Goal: Information Seeking & Learning: Find specific fact

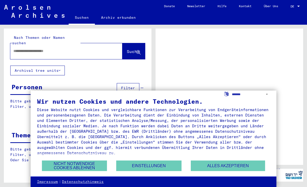
click at [200, 166] on button "Alles akzeptieren" at bounding box center [228, 165] width 74 height 11
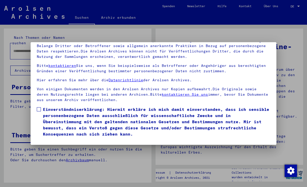
scroll to position [55, 0]
click at [40, 107] on span at bounding box center [39, 109] width 4 height 4
click at [53, 139] on button "Ich stimme zu" at bounding box center [56, 144] width 39 height 10
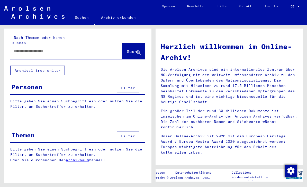
scroll to position [0, 0]
click at [76, 48] on input "text" at bounding box center [59, 50] width 93 height 5
type input "*"
type input "*******"
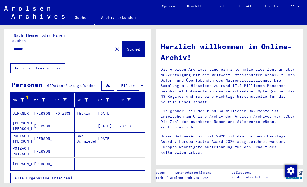
scroll to position [2, 0]
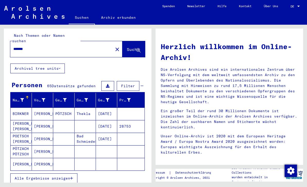
click at [68, 176] on span "Alle Ergebnisse anzeigen" at bounding box center [42, 178] width 55 height 5
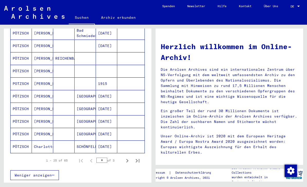
scroll to position [272, 0]
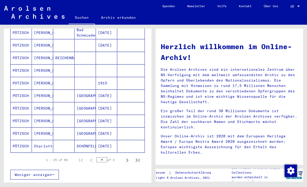
click at [126, 156] on icon "Next page" at bounding box center [127, 159] width 7 height 7
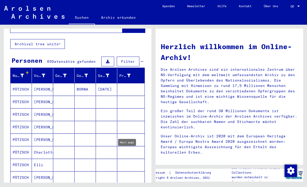
scroll to position [27, 0]
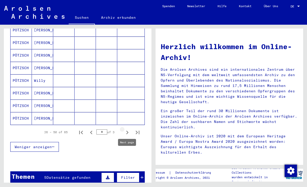
click at [126, 129] on icon "Next page" at bounding box center [127, 132] width 7 height 7
type input "*"
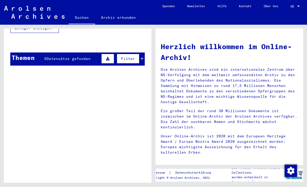
scroll to position [12, 0]
click at [77, 19] on link "Suchen" at bounding box center [82, 17] width 26 height 13
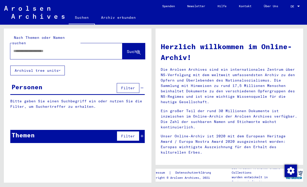
click at [136, 83] on button "Filter" at bounding box center [128, 88] width 23 height 10
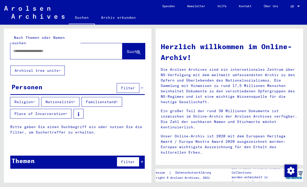
click at [139, 83] on button "Filter" at bounding box center [128, 88] width 23 height 10
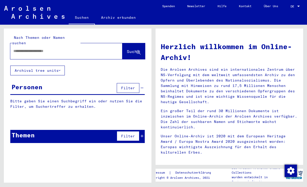
click at [92, 48] on input "text" at bounding box center [59, 50] width 93 height 5
type input "*********"
click at [128, 49] on span "Suche" at bounding box center [133, 51] width 13 height 5
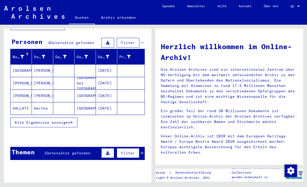
scroll to position [45, 0]
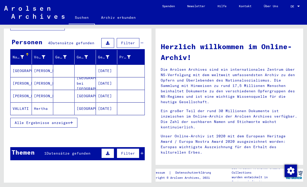
click at [84, 151] on span "Datensätze gefunden" at bounding box center [68, 153] width 44 height 5
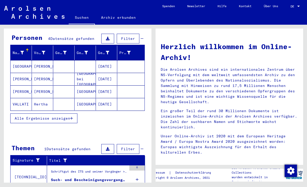
scroll to position [49, 0]
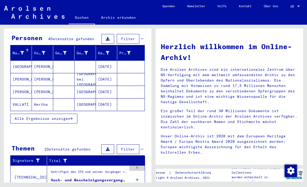
click at [76, 177] on div "Such- und Bescheinigungsvorgang Nr. 375.462 für [GEOGRAPHIC_DATA][PERSON_NAME] …" at bounding box center [89, 179] width 76 height 5
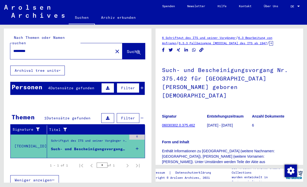
click at [114, 48] on mat-icon "close" at bounding box center [117, 51] width 6 height 6
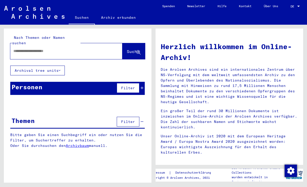
click at [96, 48] on input "text" at bounding box center [59, 50] width 93 height 5
type input "**********"
click at [134, 49] on span "Suche" at bounding box center [133, 51] width 13 height 5
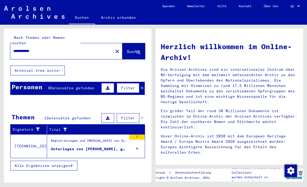
click at [80, 85] on div "8 Datensätze gefunden" at bounding box center [71, 87] width 46 height 5
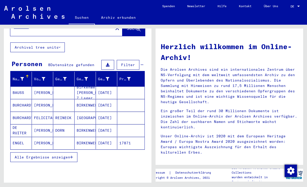
scroll to position [28, 0]
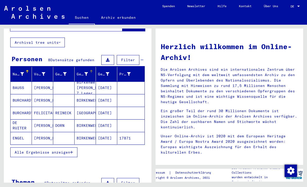
click at [86, 72] on icon at bounding box center [86, 74] width 4 height 4
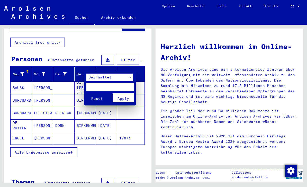
click at [88, 152] on div at bounding box center [153, 93] width 307 height 187
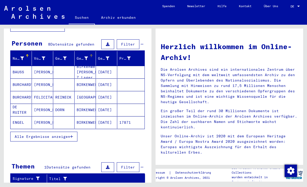
scroll to position [45, 0]
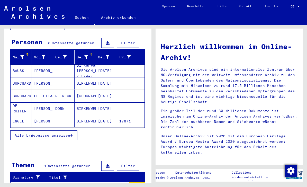
click at [87, 64] on mat-cell "Birkenwerder [PERSON_NAME] 7 Lager" at bounding box center [84, 70] width 21 height 12
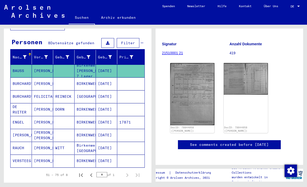
scroll to position [62, 0]
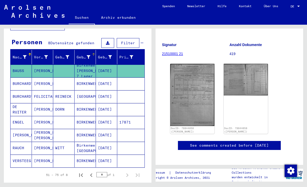
click at [88, 55] on icon at bounding box center [89, 57] width 4 height 4
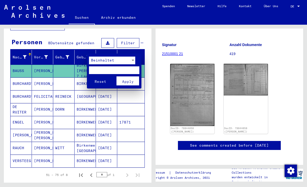
click at [92, 100] on div at bounding box center [153, 93] width 307 height 187
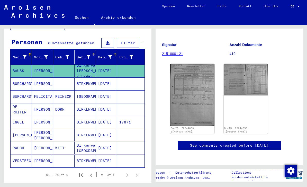
click at [109, 55] on icon at bounding box center [110, 57] width 4 height 4
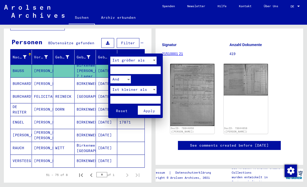
click at [76, 128] on div at bounding box center [153, 93] width 307 height 187
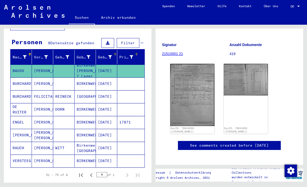
click at [133, 55] on icon at bounding box center [131, 57] width 4 height 4
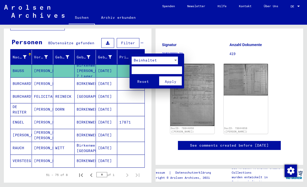
click at [127, 100] on div at bounding box center [153, 93] width 307 height 187
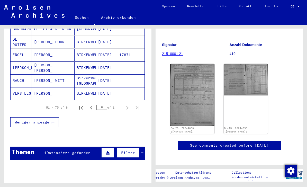
scroll to position [112, 0]
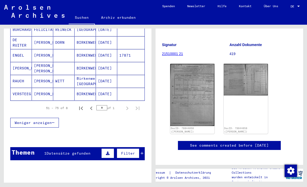
click at [88, 151] on span "Datensätze gefunden" at bounding box center [68, 153] width 44 height 5
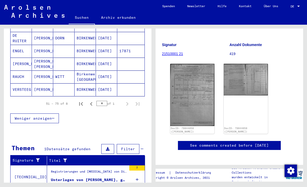
scroll to position [116, 0]
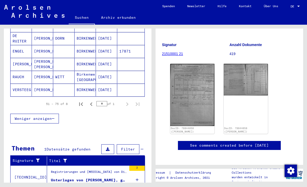
click at [92, 177] on div "Unterlagen von [PERSON_NAME], geboren am [DEMOGRAPHIC_DATA], geboren in [GEOGRA…" at bounding box center [89, 179] width 76 height 5
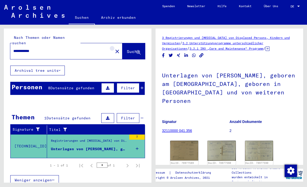
click at [114, 47] on button "close" at bounding box center [117, 51] width 10 height 10
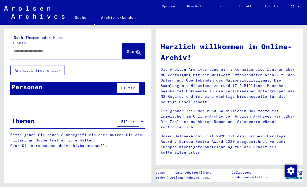
click at [89, 48] on input "text" at bounding box center [59, 50] width 93 height 5
type input "**********"
click at [132, 49] on span "Suche" at bounding box center [133, 51] width 13 height 5
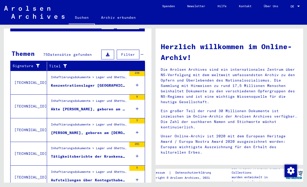
scroll to position [12, 0]
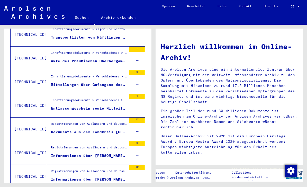
scroll to position [301, 0]
